Goal: Find specific page/section: Find specific page/section

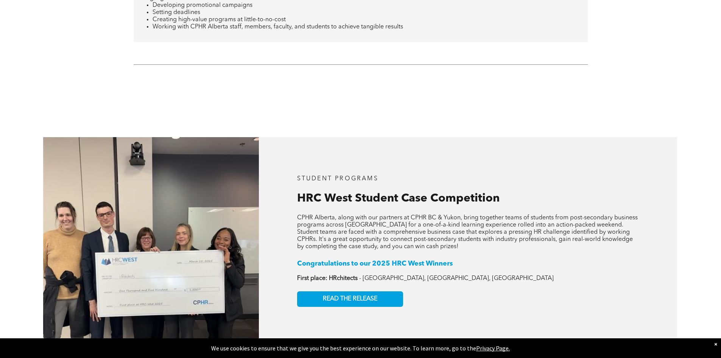
scroll to position [1511, 0]
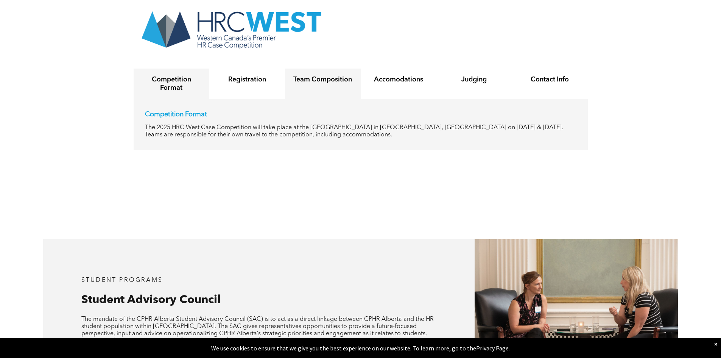
click at [325, 76] on div "Team Composition" at bounding box center [323, 84] width 76 height 30
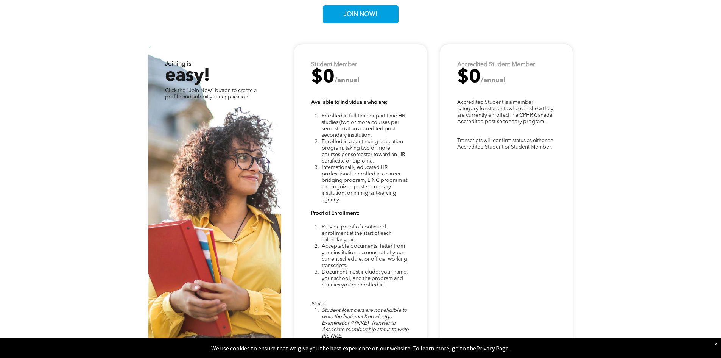
scroll to position [2296, 0]
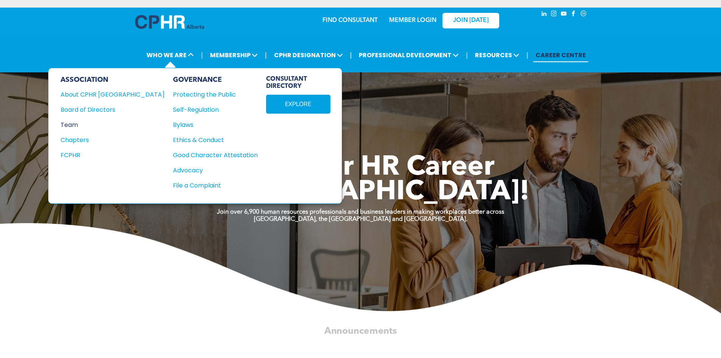
click at [80, 124] on div "Team" at bounding box center [108, 124] width 94 height 9
